Goal: Transaction & Acquisition: Purchase product/service

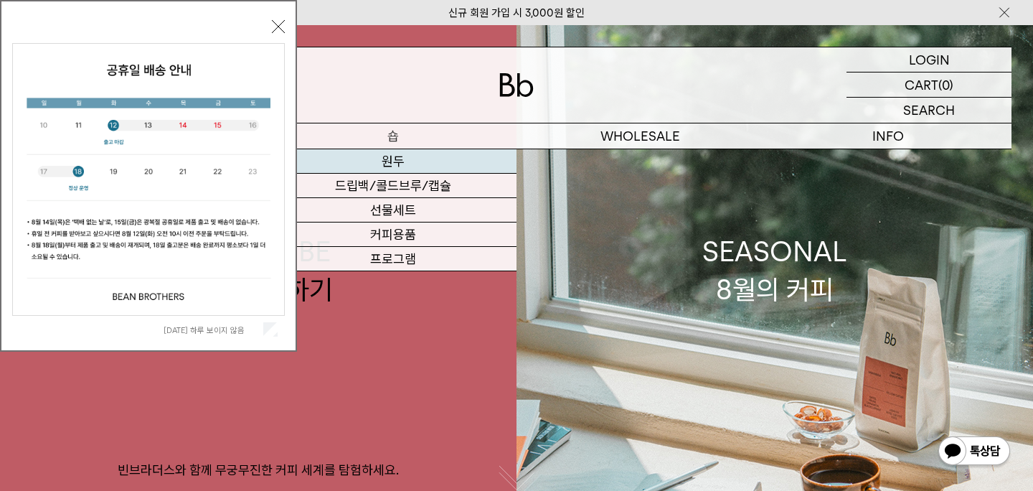
click at [381, 158] on link "원두" at bounding box center [393, 161] width 248 height 24
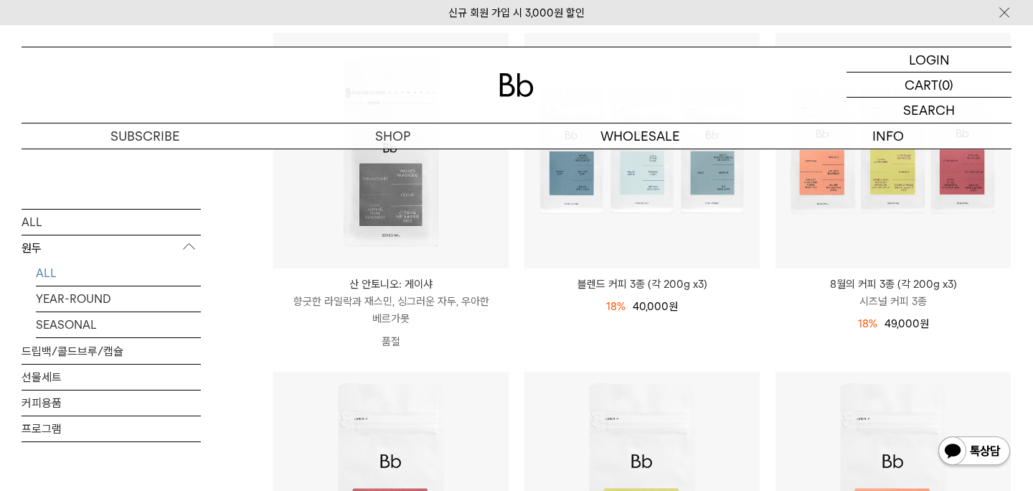
scroll to position [230, 0]
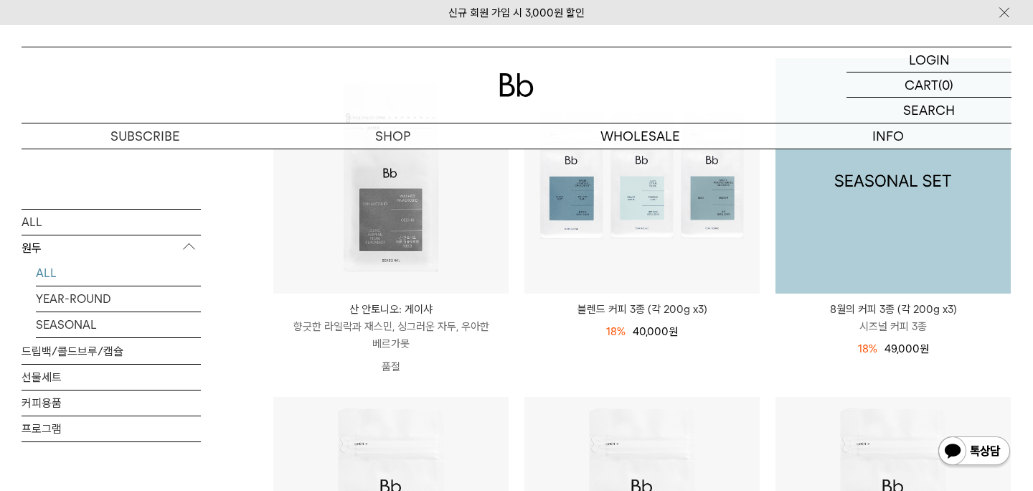
click at [859, 209] on img at bounding box center [893, 175] width 235 height 235
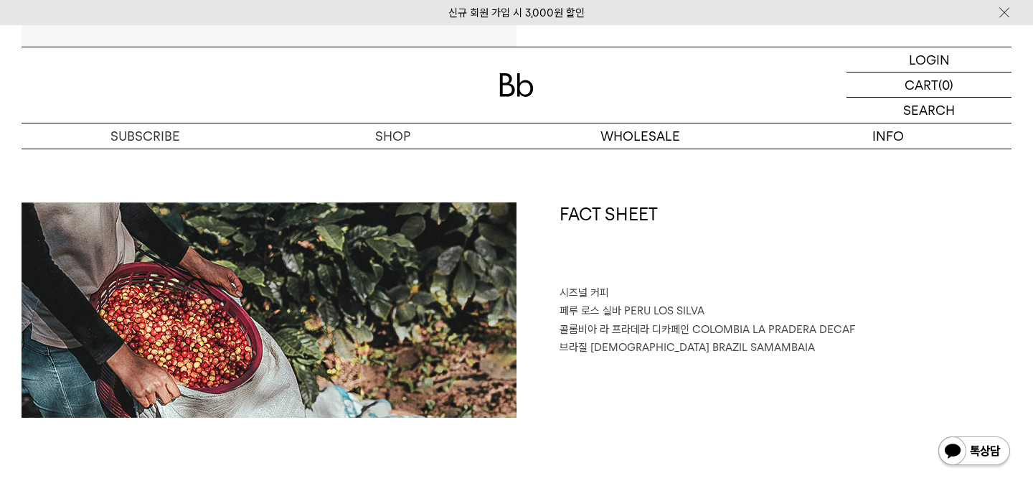
scroll to position [603, 0]
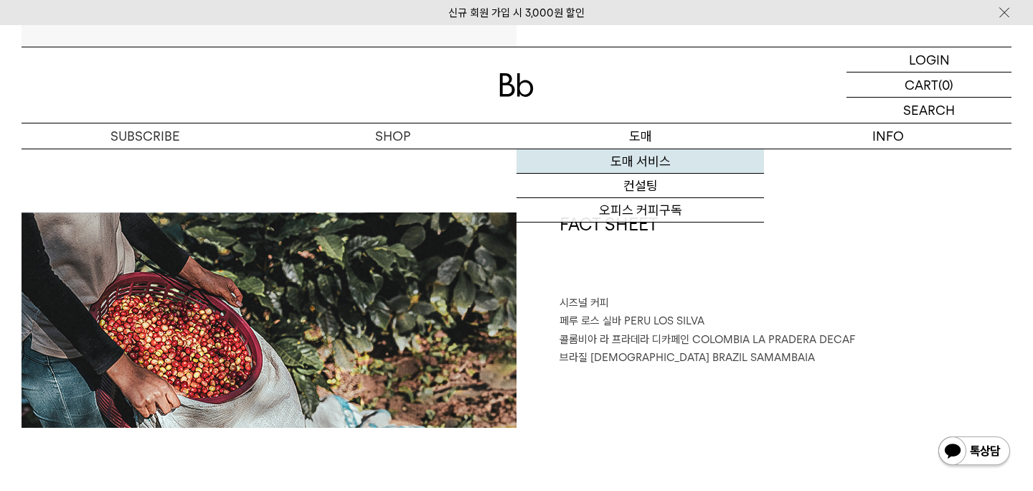
click at [649, 158] on link "도매 서비스" at bounding box center [641, 161] width 248 height 24
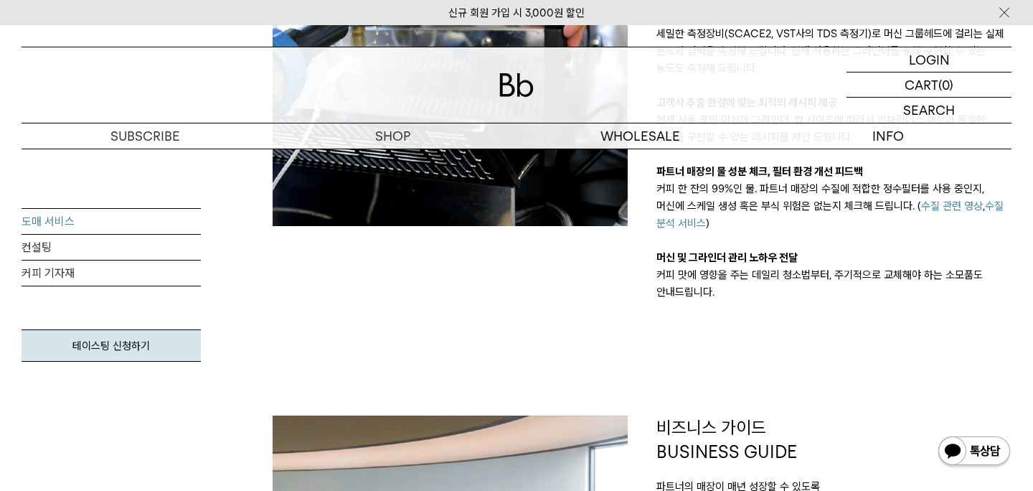
scroll to position [976, 0]
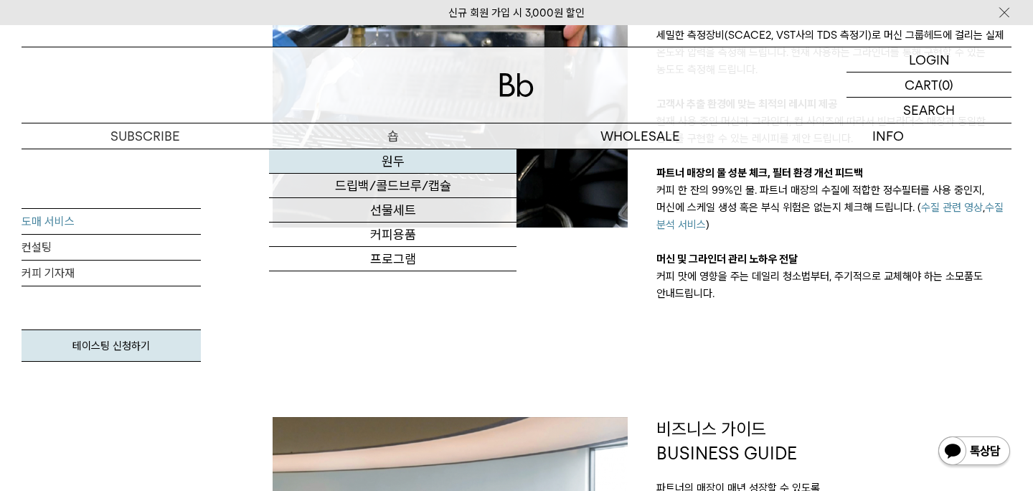
click at [390, 159] on link "원두" at bounding box center [393, 161] width 248 height 24
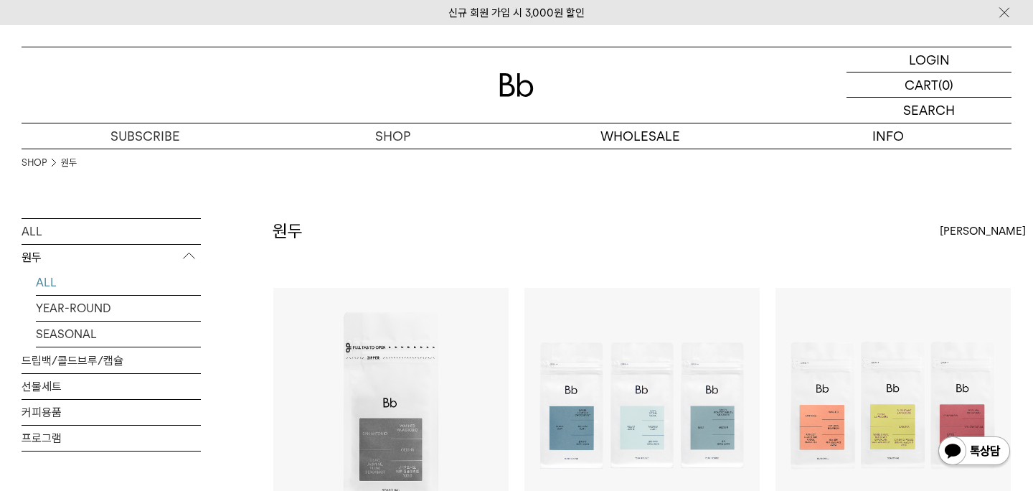
scroll to position [29, 0]
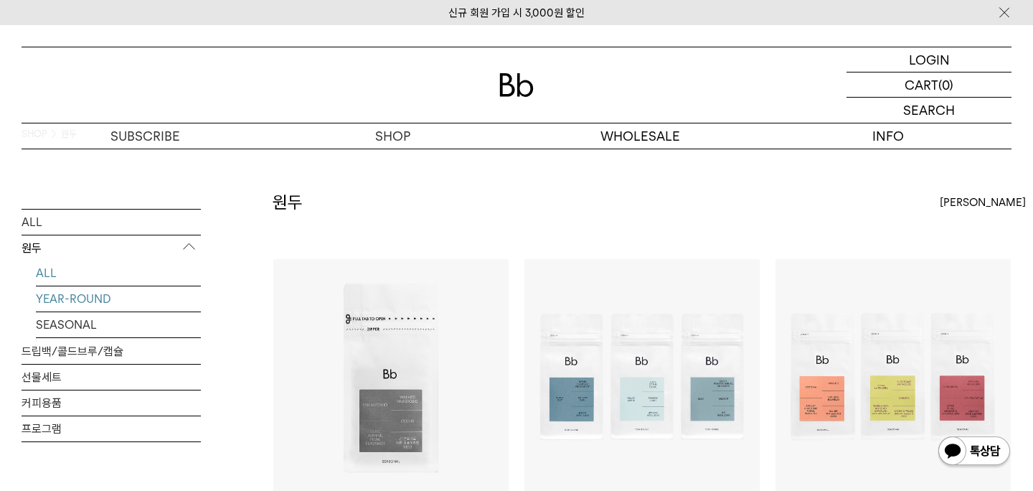
click at [95, 297] on link "YEAR-ROUND" at bounding box center [118, 298] width 165 height 25
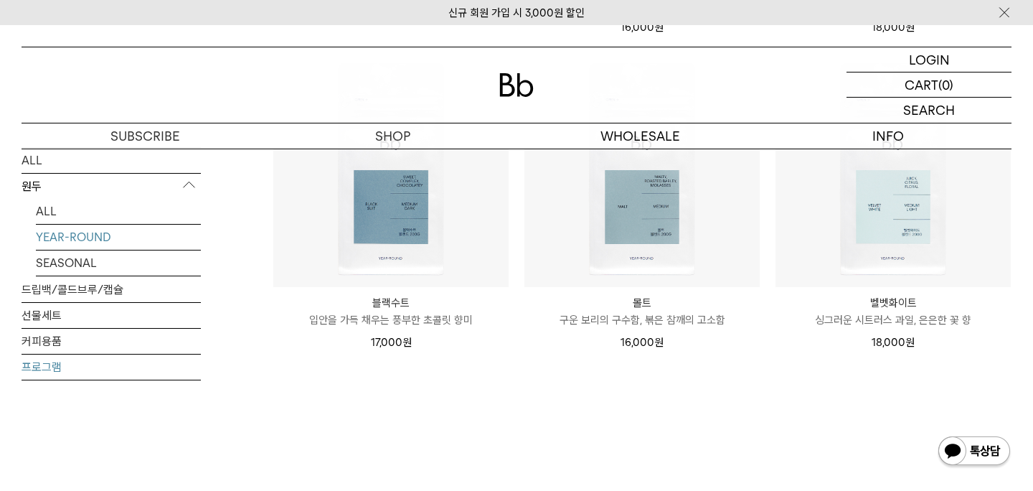
scroll to position [517, 0]
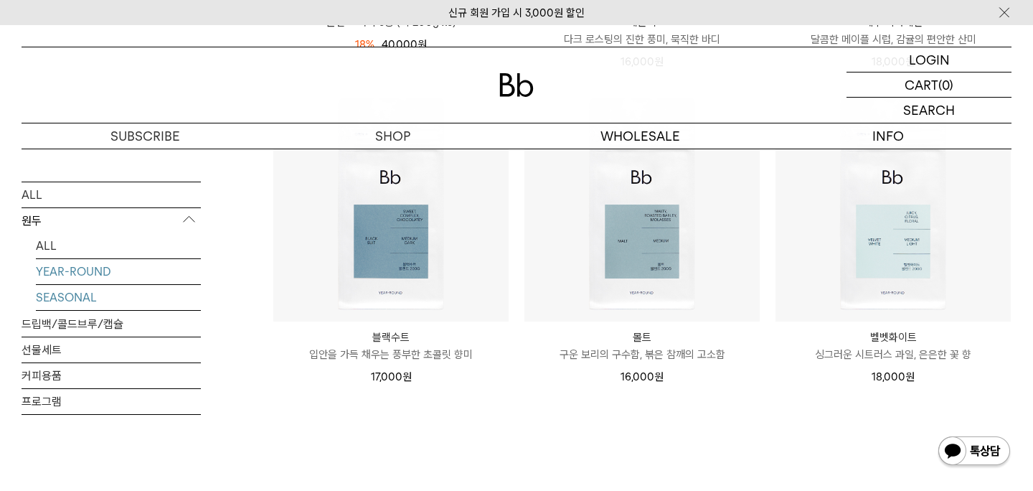
click at [67, 299] on link "SEASONAL" at bounding box center [118, 297] width 165 height 25
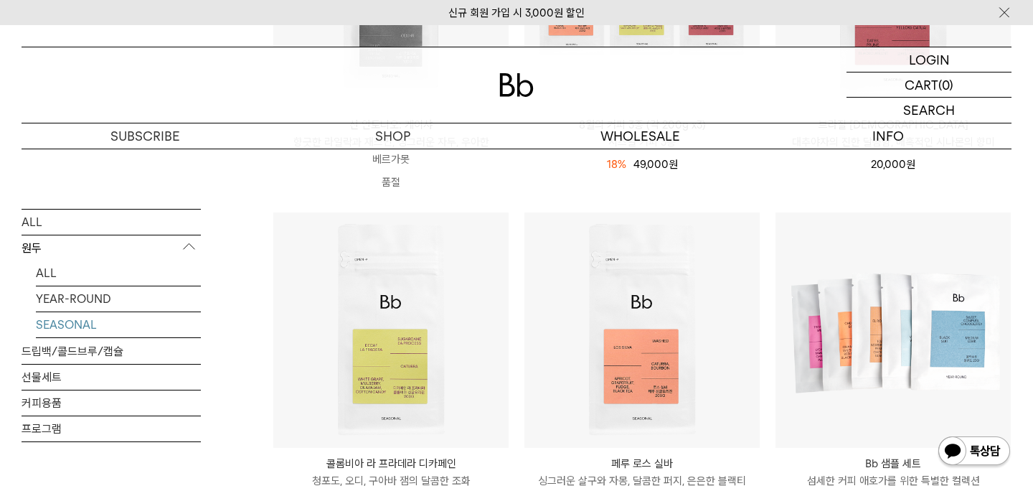
scroll to position [459, 0]
